Goal: Transaction & Acquisition: Purchase product/service

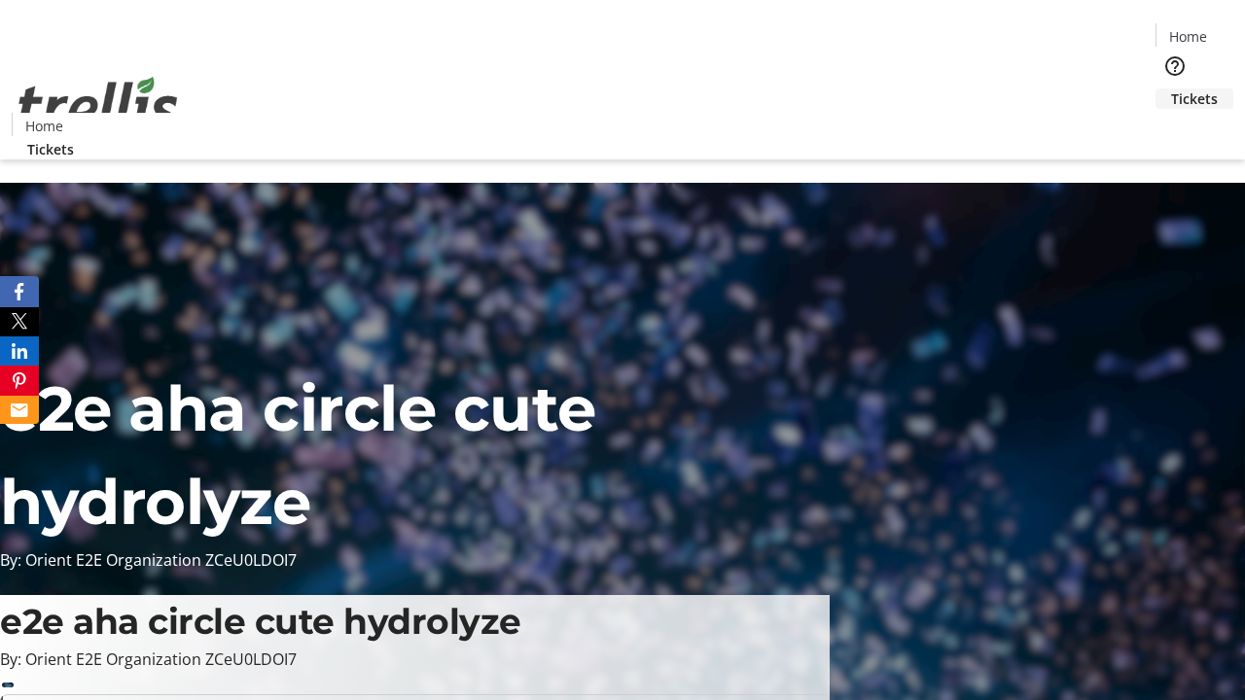
click at [1171, 89] on span "Tickets" at bounding box center [1194, 99] width 47 height 20
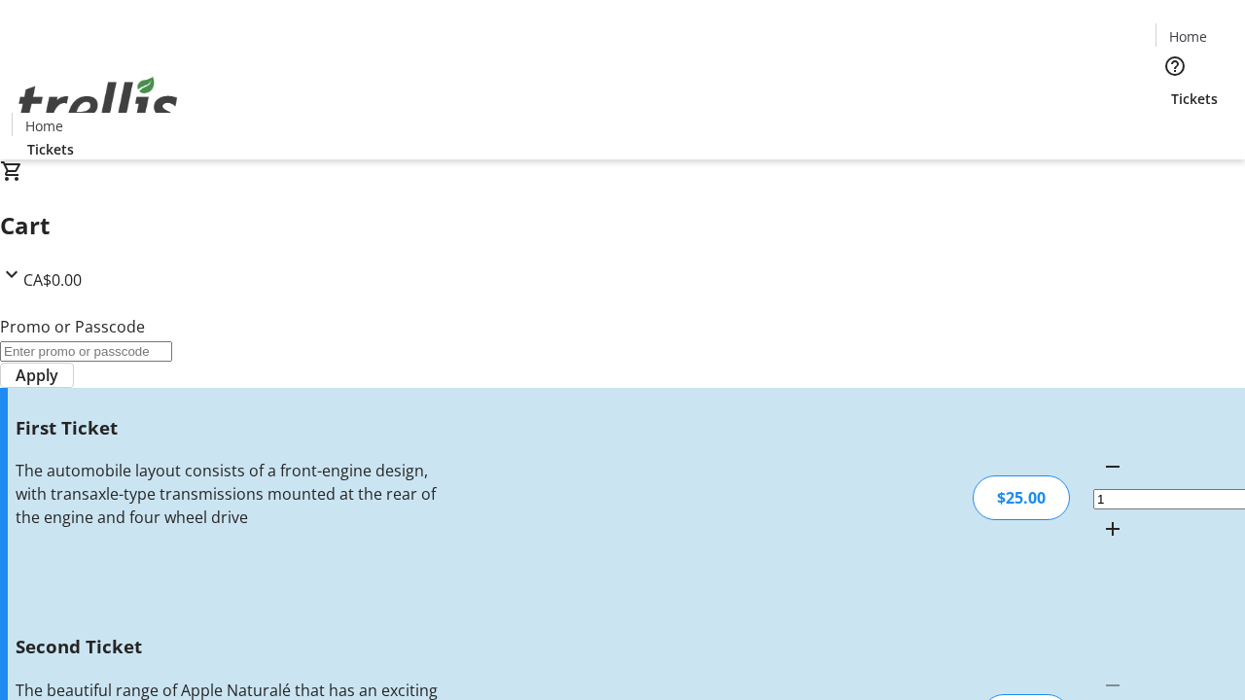
type input "2"
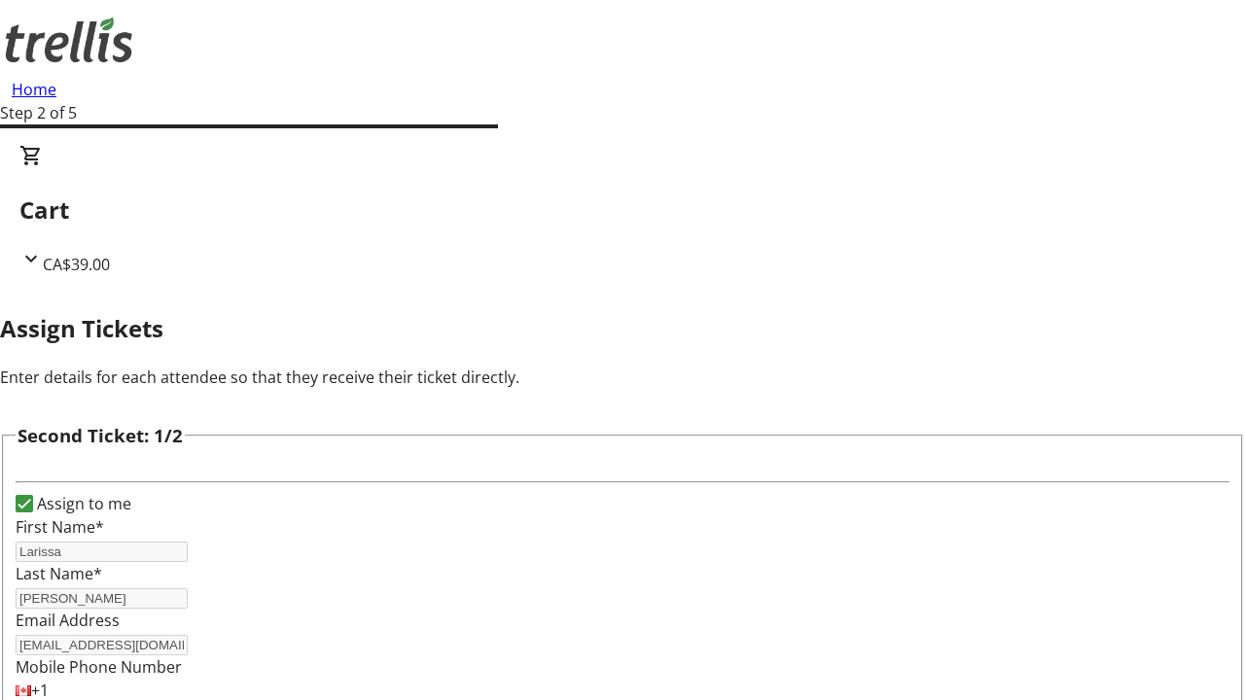
type input "Larissa"
type input "[PERSON_NAME]"
type input "[EMAIL_ADDRESS][DOMAIN_NAME]"
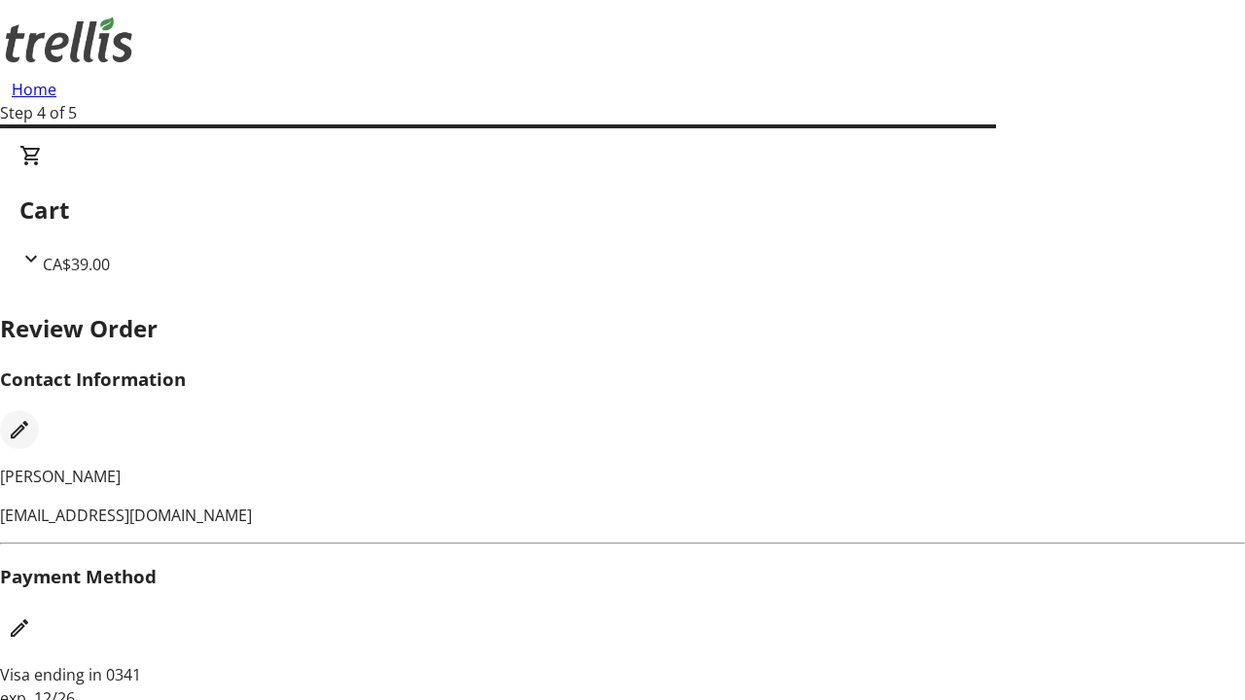
click at [31, 418] on mat-icon "Edit Contact Information" at bounding box center [19, 429] width 23 height 23
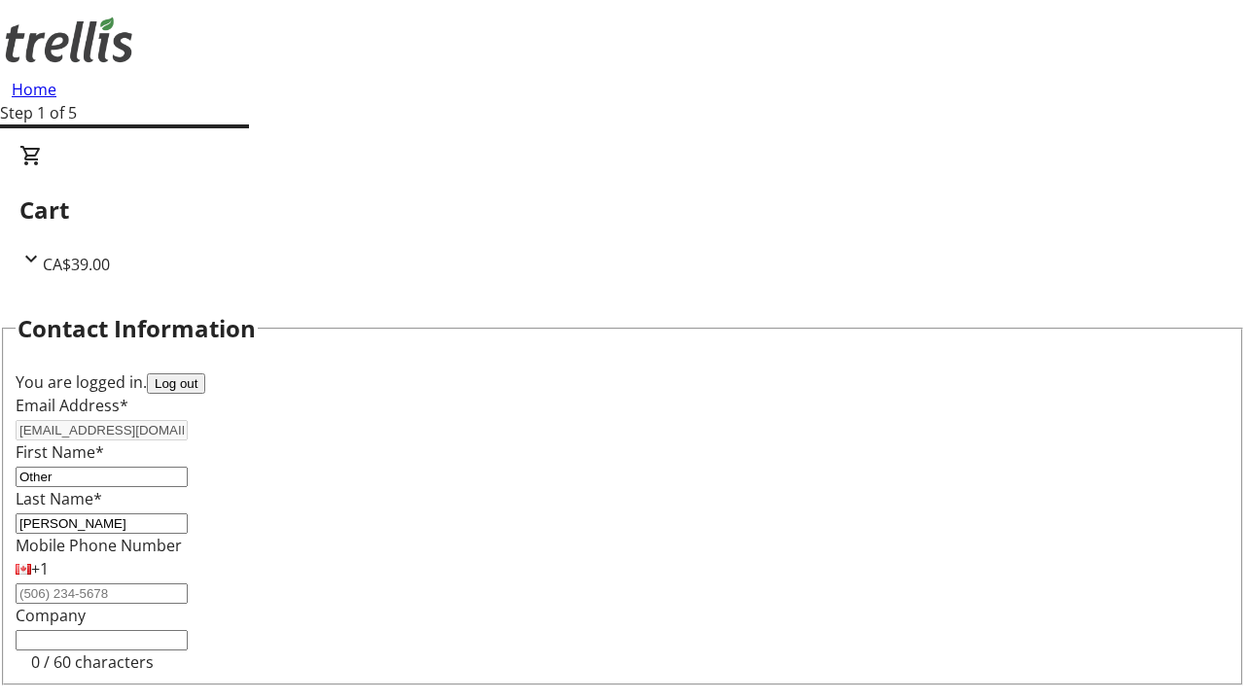
type input "Other"
type input "Name"
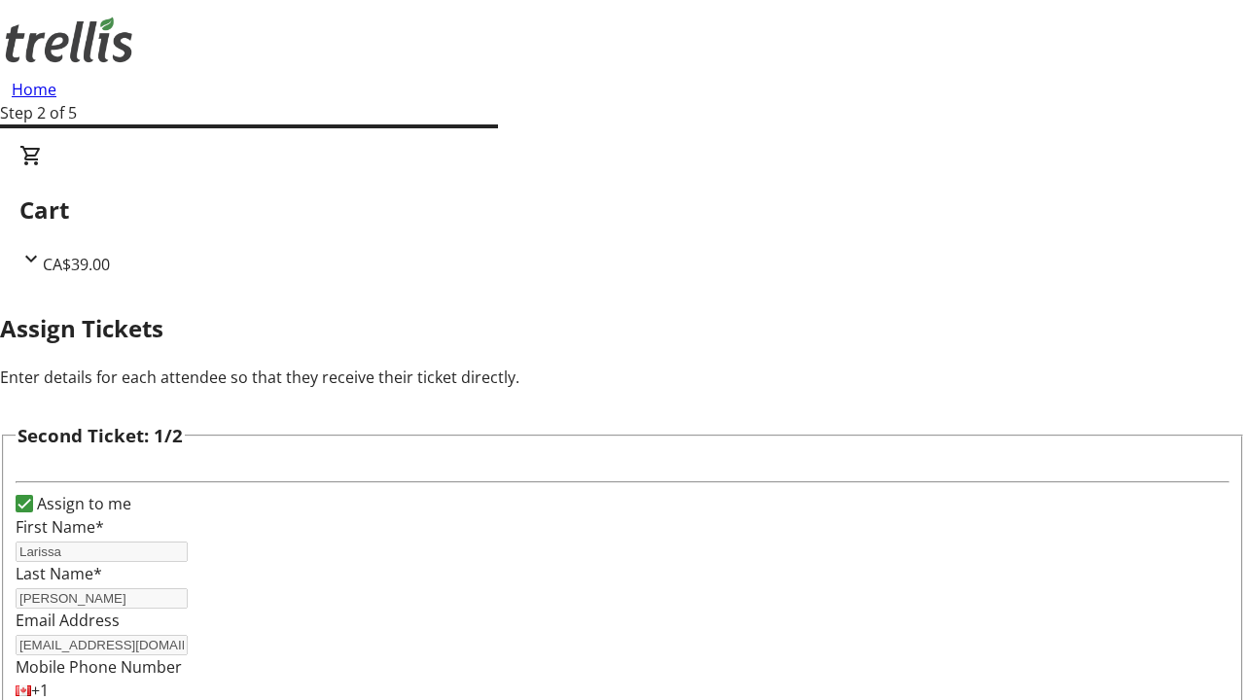
type input "New"
type input "Name"
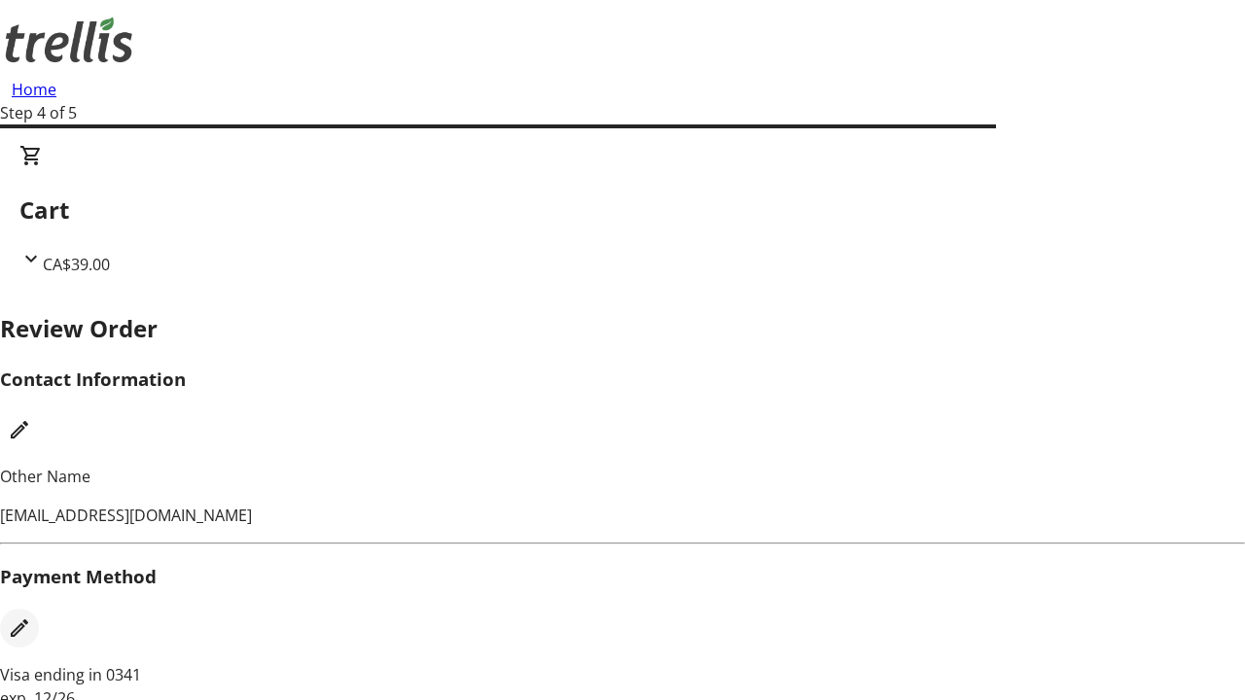
click at [31, 617] on mat-icon "Edit Payment Method" at bounding box center [19, 628] width 23 height 23
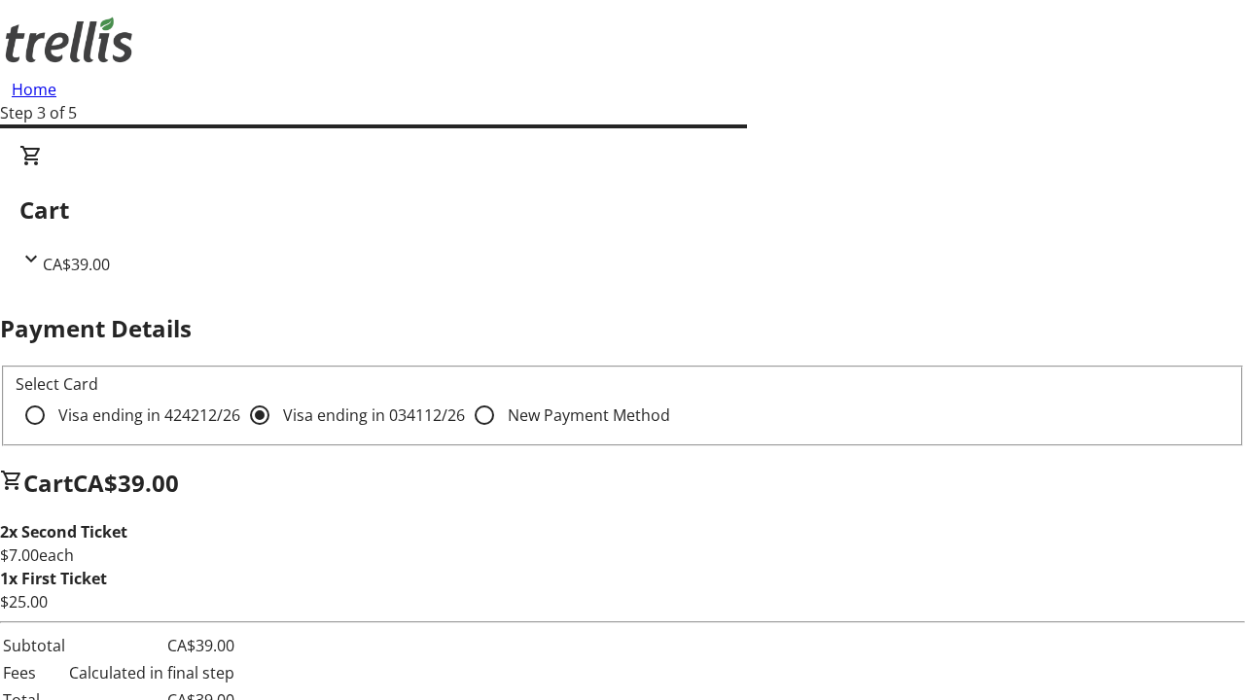
click at [54, 396] on input "Visa ending in 4242 12/26" at bounding box center [35, 415] width 39 height 39
radio input "true"
